Goal: Find specific page/section: Find specific page/section

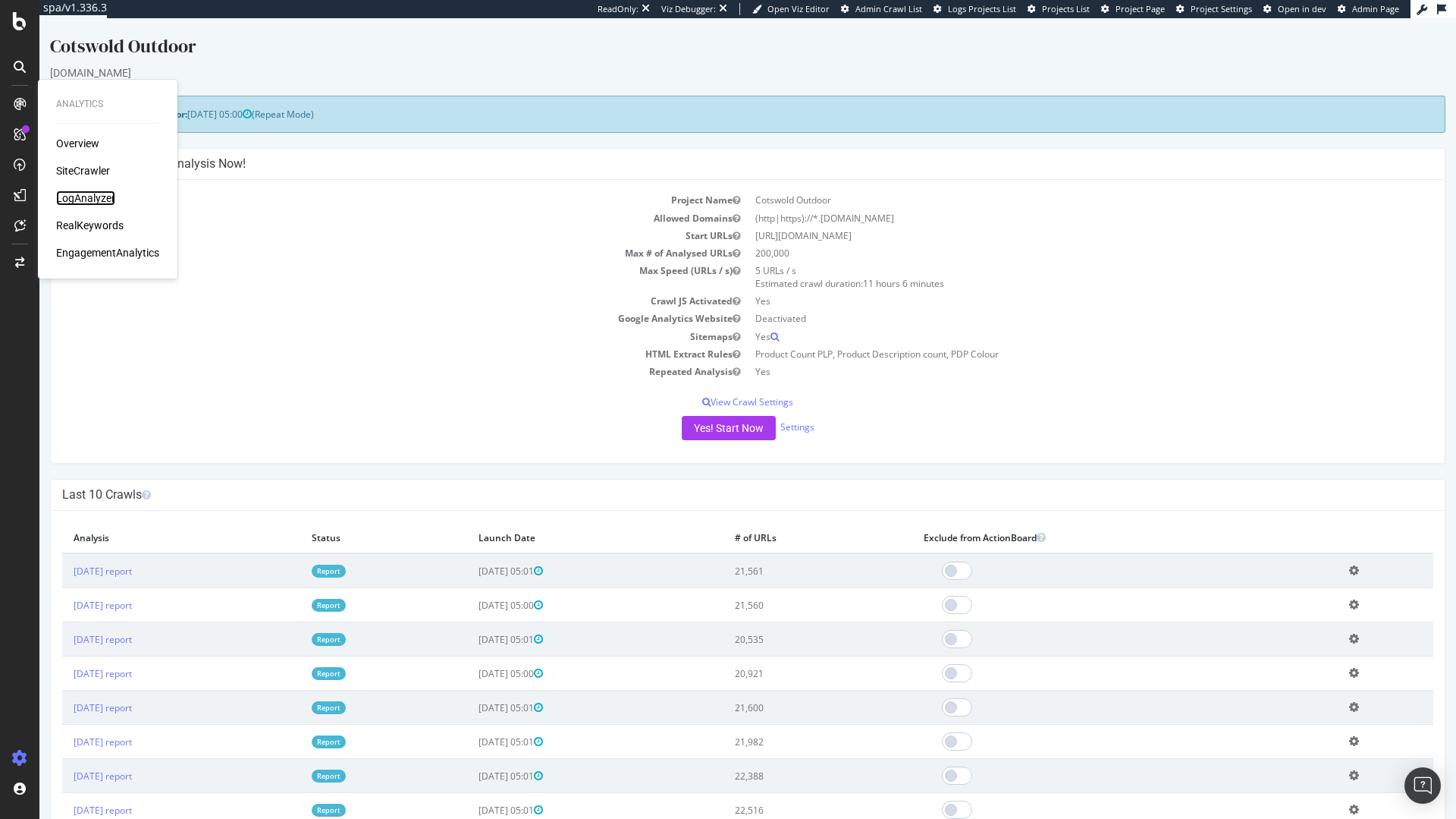
click at [90, 198] on div "LogAnalyzer" at bounding box center [86, 198] width 59 height 15
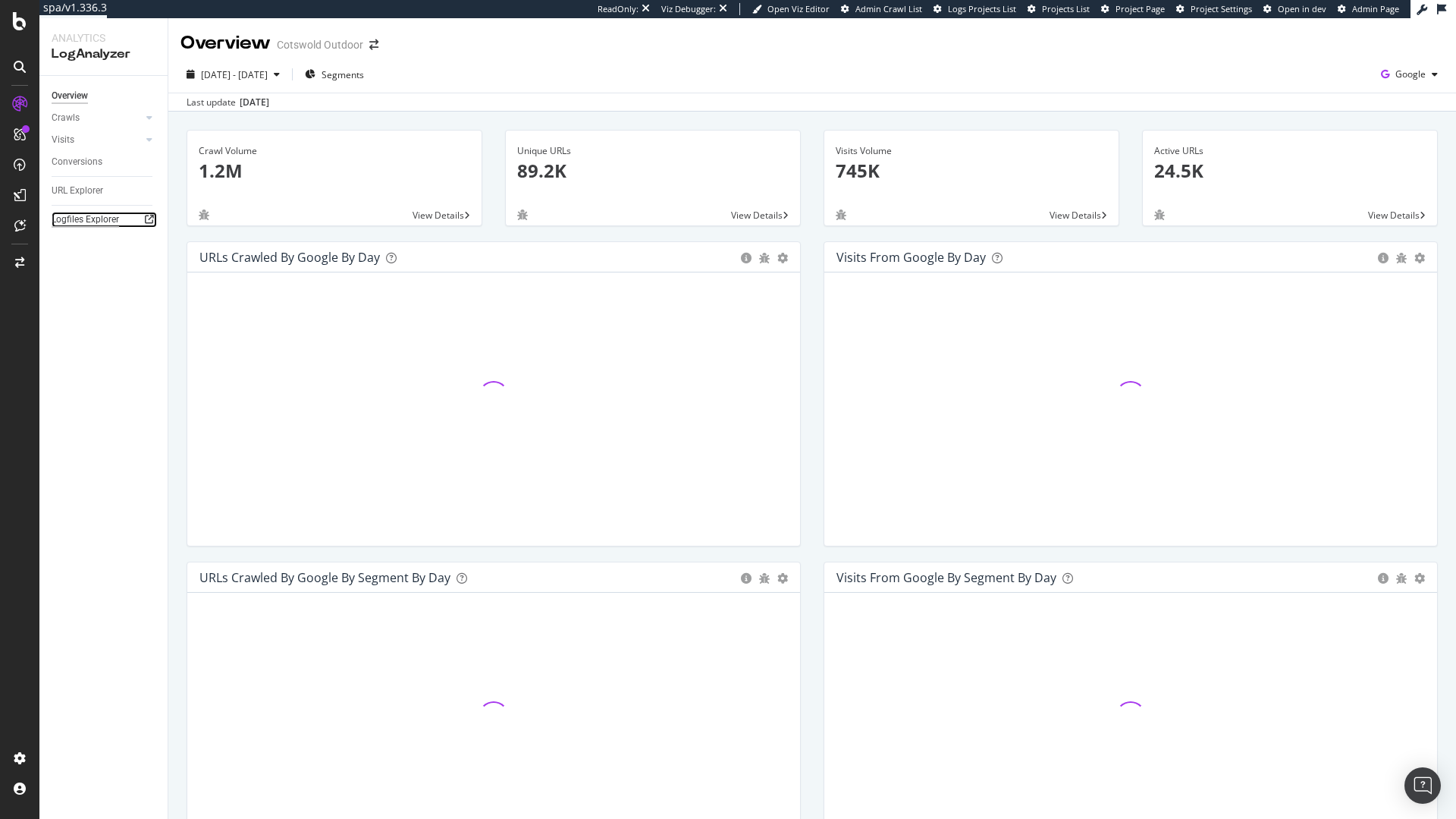
click at [70, 220] on div "Logfiles Explorer" at bounding box center [84, 220] width 67 height 16
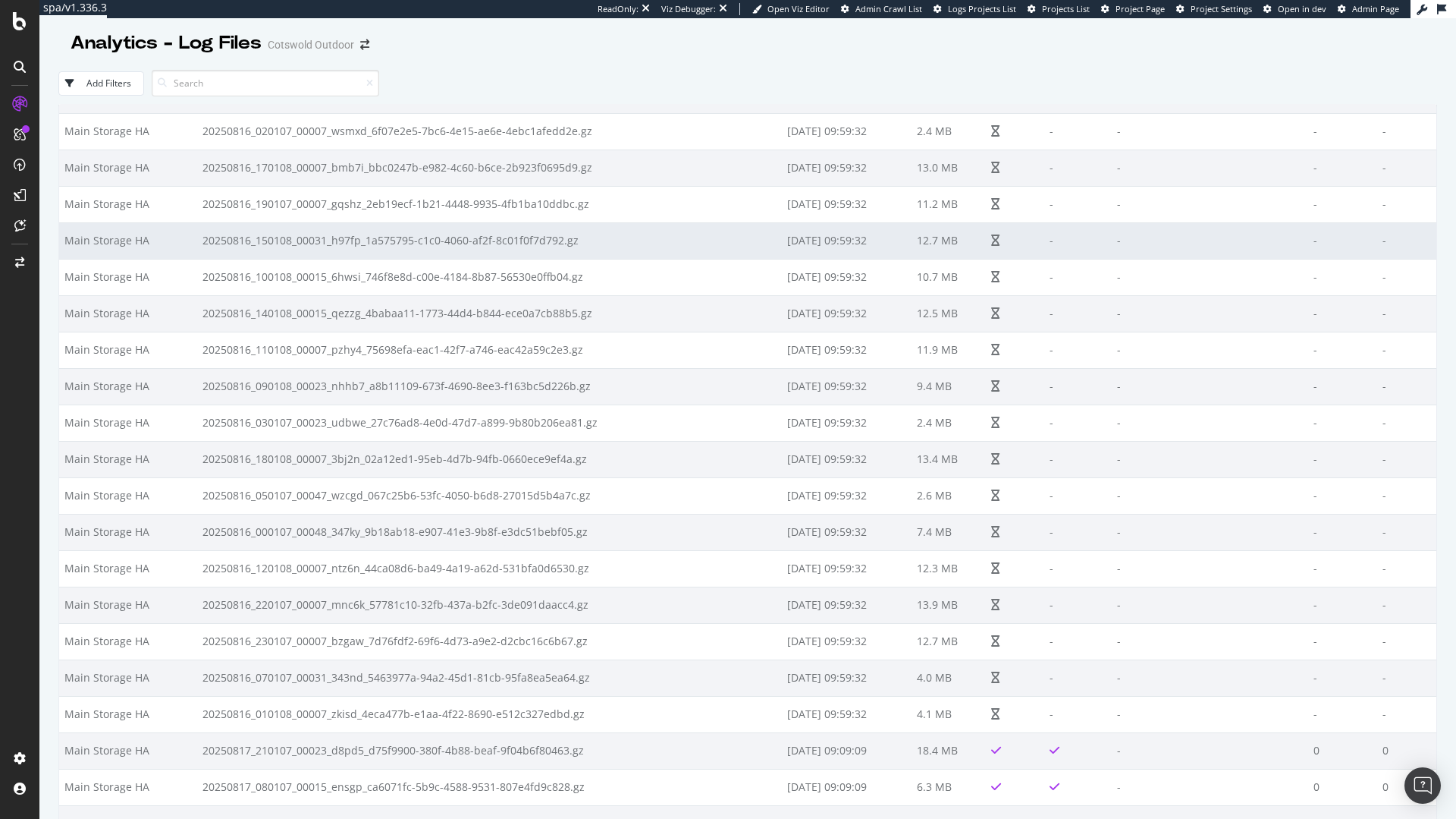
scroll to position [1175, 0]
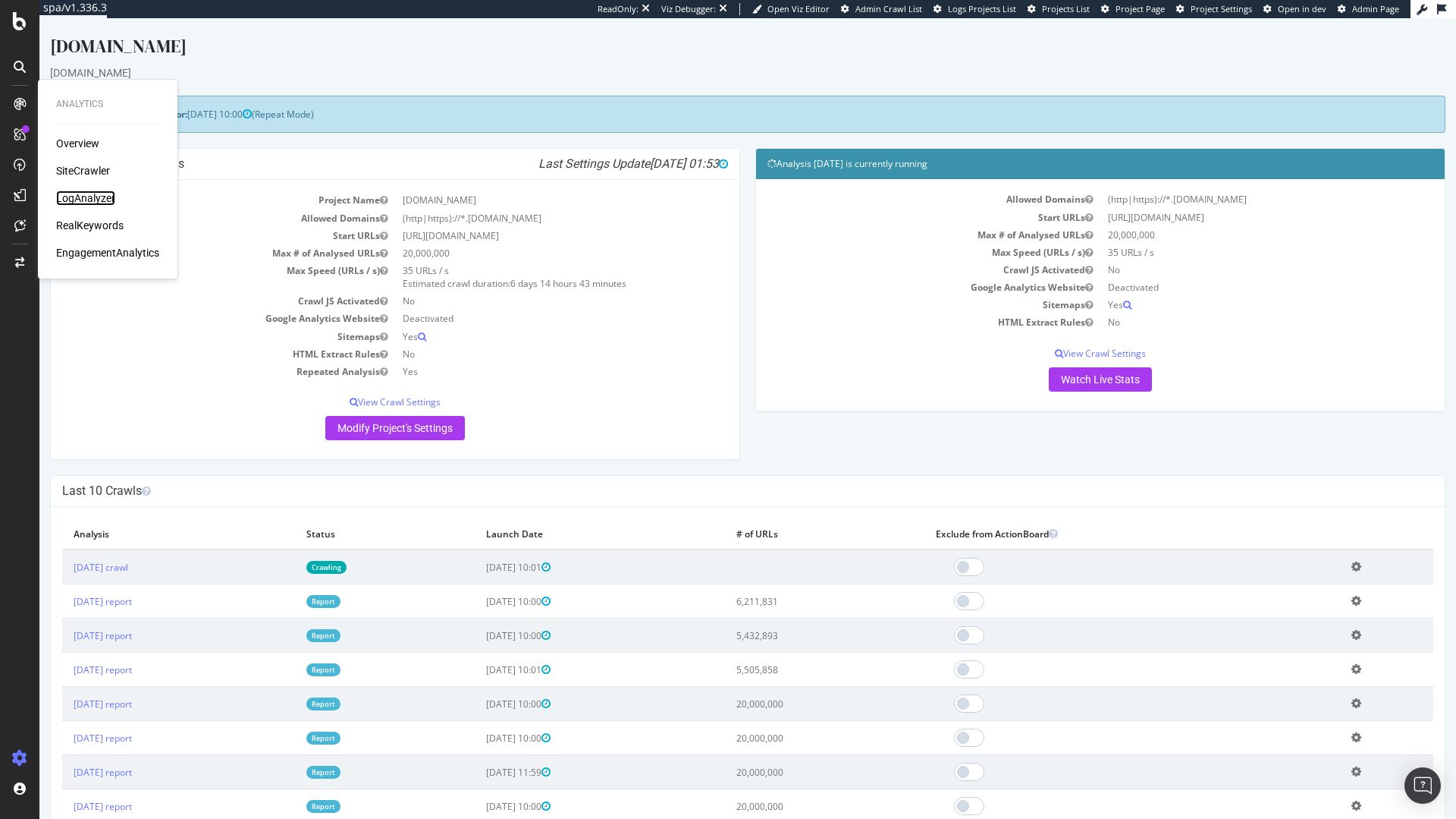
click at [81, 198] on div "LogAnalyzer" at bounding box center [86, 198] width 59 height 15
